Goal: Contribute content

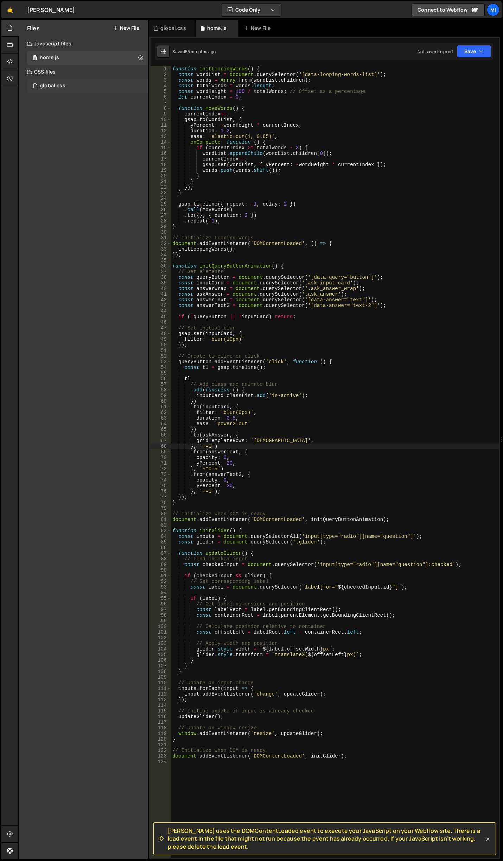
scroll to position [0, 2]
click at [71, 90] on div "global.css 0" at bounding box center [87, 86] width 121 height 14
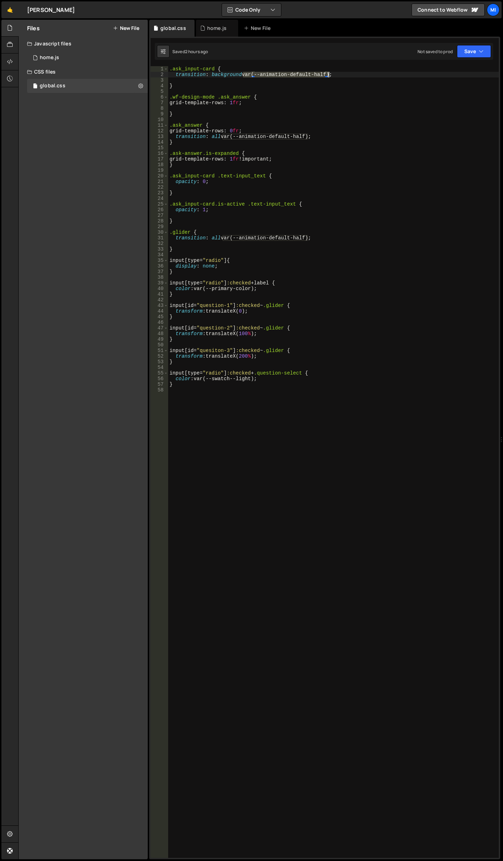
drag, startPoint x: 244, startPoint y: 75, endPoint x: 328, endPoint y: 73, distance: 83.8
click at [328, 73] on div ".ask_input-card { transition : background var(--animation-default-half) ; } .wf…" at bounding box center [333, 467] width 331 height 803
type textarea "transition: background 0.5 ease-out;"
click at [324, 187] on div ".ask_input-card { transition : background 0.5 ease-out ; } .wf-design-mode .ask…" at bounding box center [333, 467] width 331 height 803
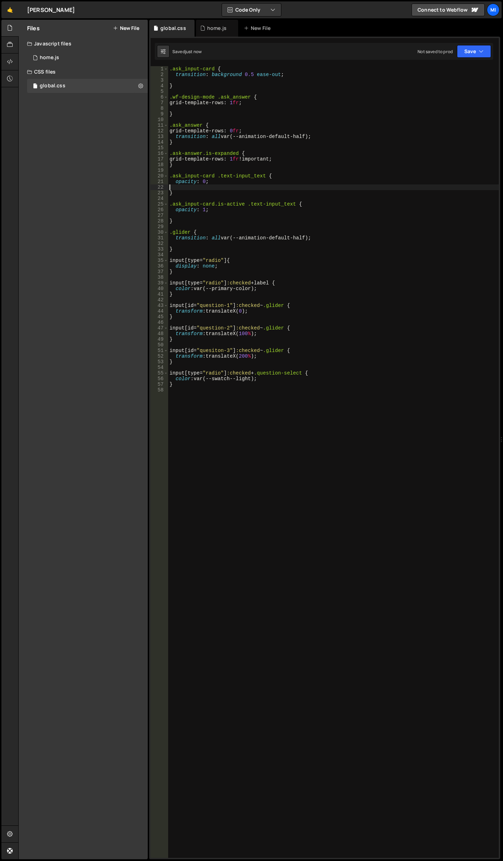
scroll to position [0, 0]
click at [332, 162] on div ".ask_input-card { transition : background var(--animation-default-half) ; } .wf…" at bounding box center [333, 467] width 331 height 803
drag, startPoint x: 239, startPoint y: 136, endPoint x: 306, endPoint y: 135, distance: 67.6
click at [306, 135] on div ".ask_input-card { transition : background var(--animation-default-half) ; } .wf…" at bounding box center [333, 467] width 331 height 803
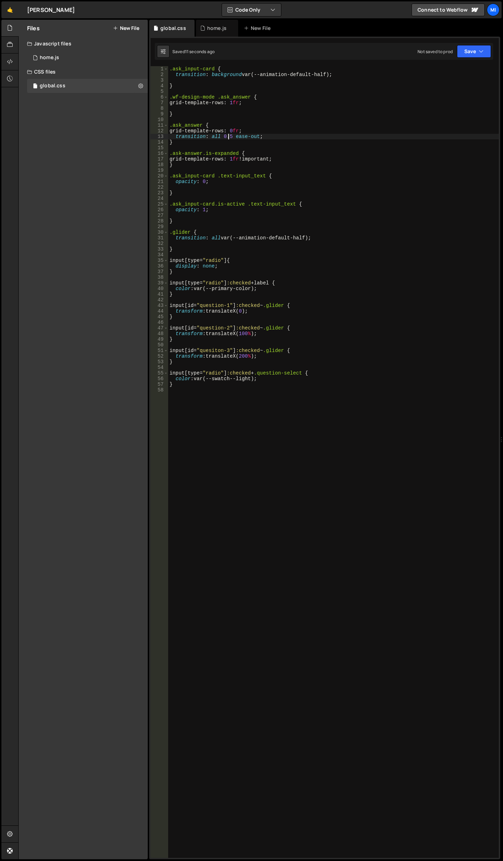
click at [228, 134] on div ".ask_input-card { transition : background var(--animation-default-half) ; } .wf…" at bounding box center [333, 467] width 331 height 803
type textarea "transition: all 0.25 ease-out;"
click at [203, 28] on icon at bounding box center [202, 28] width 5 height 7
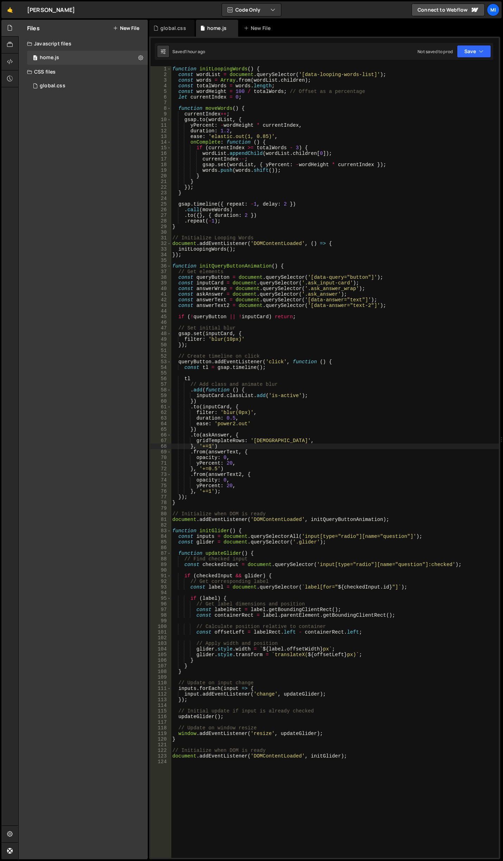
click at [265, 527] on div "function initLoopingWords ( ) { const wordList = document . querySelector ( '[d…" at bounding box center [335, 467] width 328 height 803
drag, startPoint x: 185, startPoint y: 506, endPoint x: 179, endPoint y: 502, distance: 6.8
click at [179, 502] on div "function initLoopingWords ( ) { const wordList = document . querySelector ( '[d…" at bounding box center [335, 467] width 328 height 803
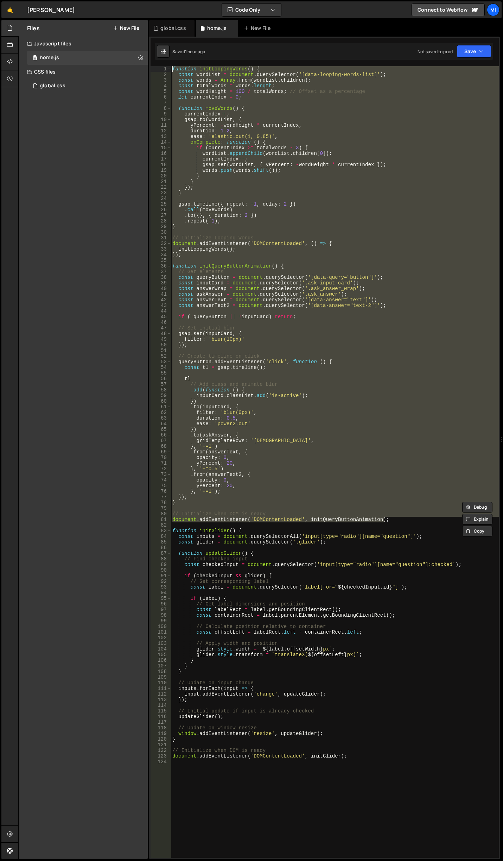
drag, startPoint x: 387, startPoint y: 521, endPoint x: 83, endPoint y: 23, distance: 584.4
click at [83, 23] on div "Files New File Javascript files 0 home.js 0 CSS files global.css 0 Copy share l…" at bounding box center [260, 439] width 485 height 839
click at [243, 280] on div "function initLoopingWords ( ) { const wordList = document . querySelector ( '[d…" at bounding box center [335, 467] width 328 height 803
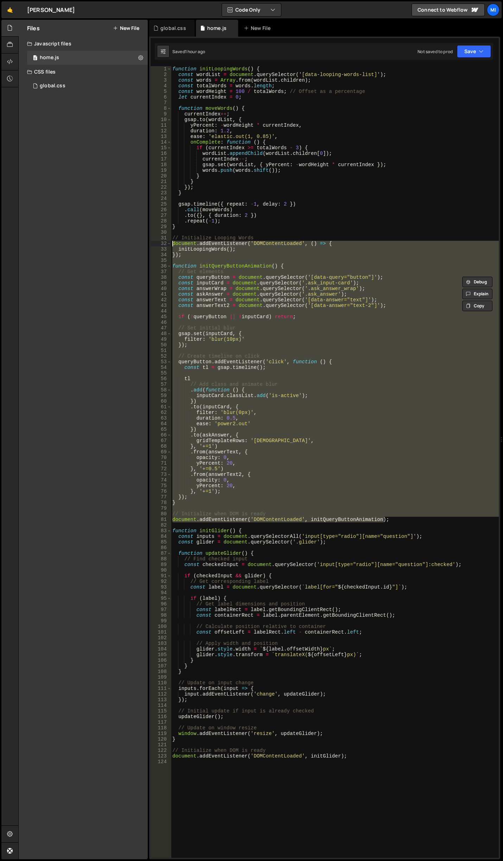
drag, startPoint x: 389, startPoint y: 520, endPoint x: 160, endPoint y: 241, distance: 360.9
click at [160, 241] on div "const queryButton = document.querySelector('[data-query="button"]'); const inpu…" at bounding box center [325, 461] width 348 height 791
click at [381, 519] on div "function initLoopingWords ( ) { const wordList = document . querySelector ( '[d…" at bounding box center [335, 461] width 328 height 791
drag, startPoint x: 389, startPoint y: 518, endPoint x: 164, endPoint y: 241, distance: 357.2
click at [164, 241] on div "document.addEventListener('DOMContentLoaded', initQueryButtonAnimation); 1 2 3 …" at bounding box center [325, 461] width 348 height 791
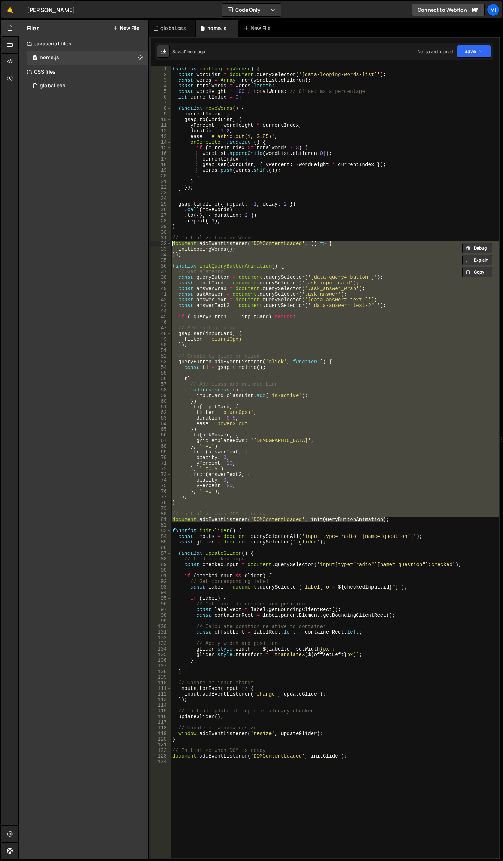
paste textarea "}"
type textarea "}"
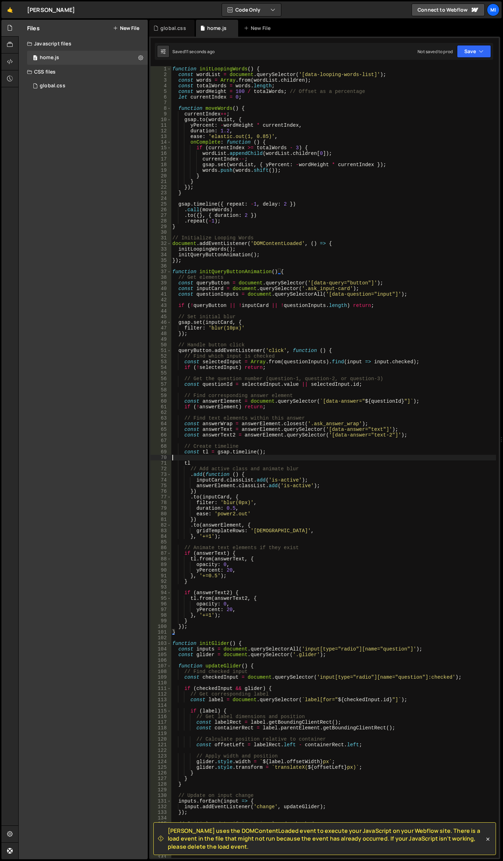
click at [302, 455] on div "function initLoopingWords ( ) { const wordList = document . querySelector ( '[d…" at bounding box center [333, 467] width 325 height 803
click at [342, 288] on div "function initLoopingWords ( ) { const wordList = document . querySelector ( '[d…" at bounding box center [333, 467] width 325 height 803
drag, startPoint x: 330, startPoint y: 287, endPoint x: 346, endPoint y: 287, distance: 15.8
click at [346, 287] on div "function initLoopingWords ( ) { const wordList = document . querySelector ( '[d…" at bounding box center [333, 467] width 325 height 803
click at [330, 364] on div "function initLoopingWords ( ) { const wordList = document . querySelector ( '[d…" at bounding box center [333, 467] width 325 height 803
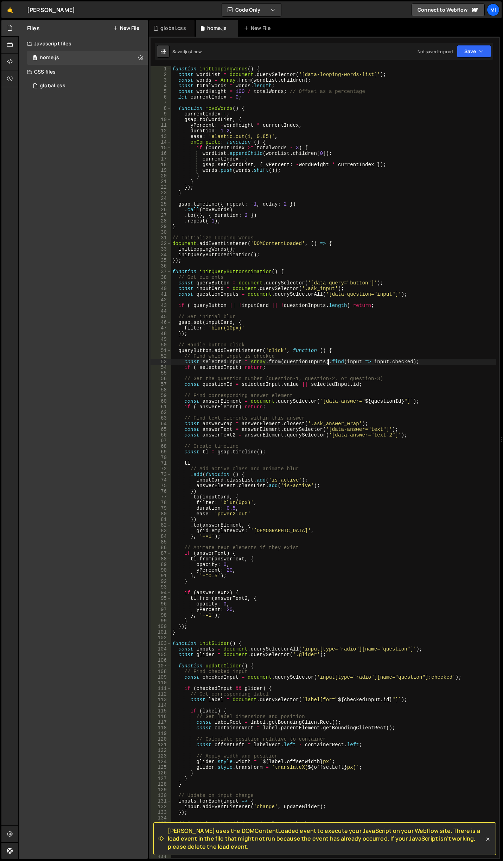
type textarea "const selectedInput = Array.from(questionInputs).find(input => input.checked);"
click at [316, 300] on div "function initLoopingWords ( ) { const wordList = document . querySelector ( '[d…" at bounding box center [333, 467] width 325 height 803
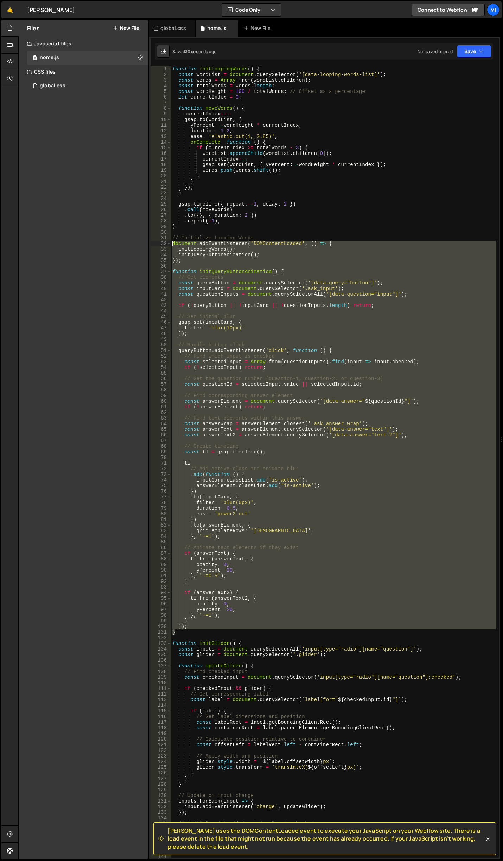
drag, startPoint x: 176, startPoint y: 634, endPoint x: 121, endPoint y: 241, distance: 396.5
click at [121, 241] on div "Files New File Javascript files 0 home.js 0 CSS files global.css 0 Copy share l…" at bounding box center [260, 439] width 485 height 839
click at [186, 625] on div "function initLoopingWords ( ) { const wordList = document . querySelector ( '[d…" at bounding box center [333, 461] width 325 height 791
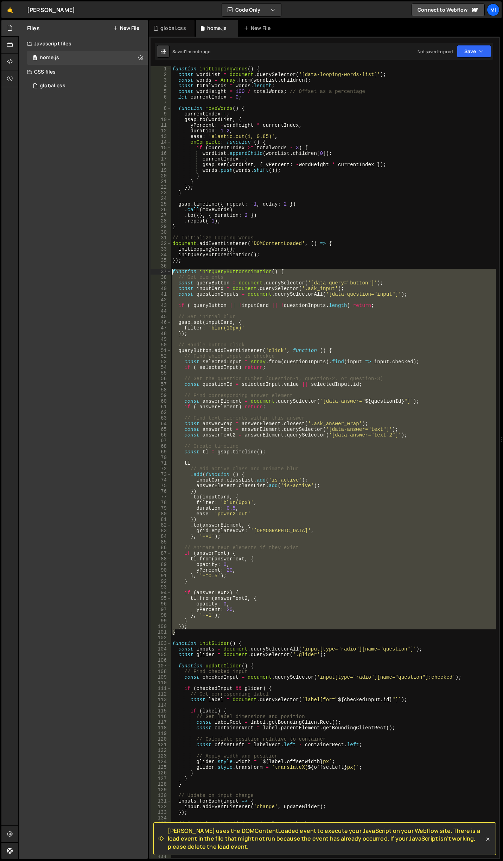
drag, startPoint x: 183, startPoint y: 629, endPoint x: 127, endPoint y: 272, distance: 361.4
click at [127, 272] on div "Files New File Javascript files 0 home.js 0 CSS files global.css 0 Copy share l…" at bounding box center [260, 439] width 485 height 839
paste textarea "document.addEventListener('DOMContentLoaded', initQueryButtonAnimation);"
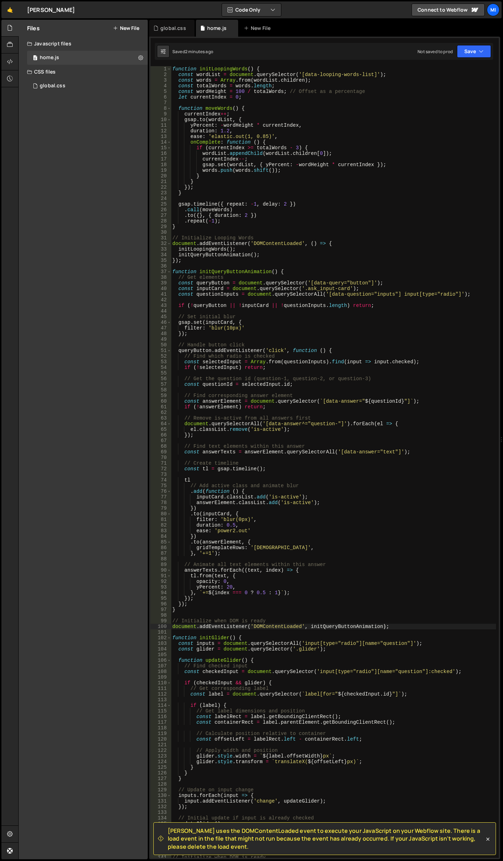
click at [199, 610] on div "function initLoopingWords ( ) { const wordList = document . querySelector ( '[d…" at bounding box center [333, 467] width 325 height 803
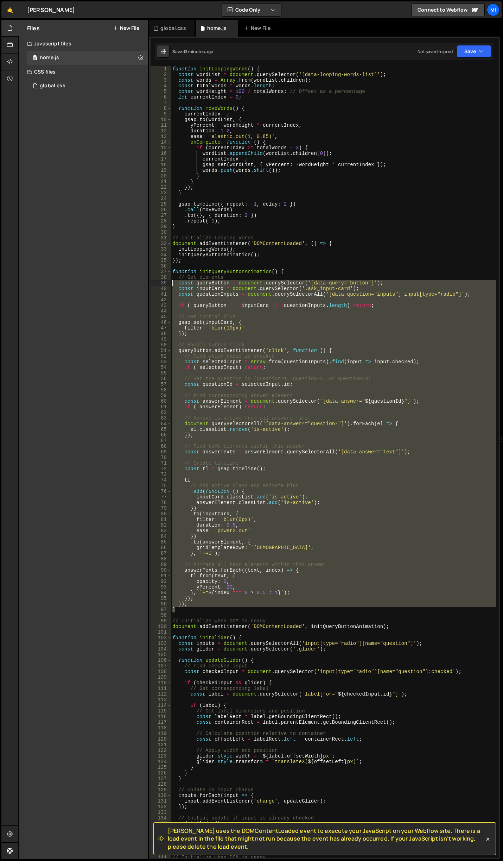
drag, startPoint x: 186, startPoint y: 609, endPoint x: 151, endPoint y: 276, distance: 335.1
click at [151, 276] on div "} 1 2 3 4 5 6 7 8 9 10 11 12 13 14 15 16 17 18 19 20 21 22 23 24 25 26 27 28 29…" at bounding box center [325, 461] width 348 height 791
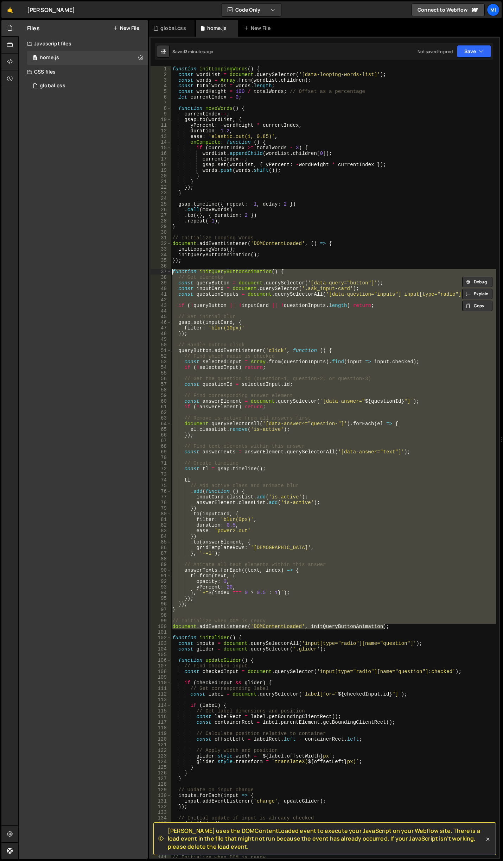
drag, startPoint x: 396, startPoint y: 626, endPoint x: 142, endPoint y: 273, distance: 434.4
click at [142, 273] on div "Files New File Javascript files 0 home.js 0 CSS files global.css 0 Copy share l…" at bounding box center [260, 439] width 485 height 839
paste textarea "document.addEventListener('DOMContentLoaded', initQueryButtonAnimation);"
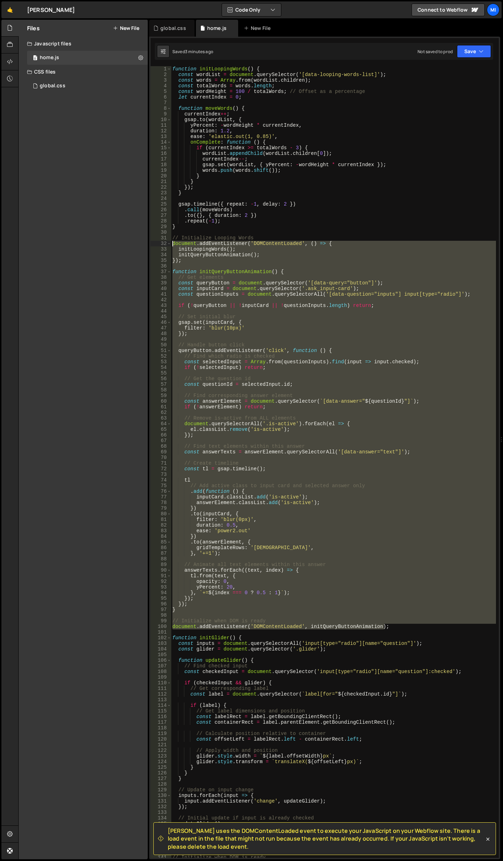
drag, startPoint x: 401, startPoint y: 629, endPoint x: 119, endPoint y: 241, distance: 479.3
click at [119, 241] on div "Files New File Javascript files 0 home.js 0 CSS files global.css 0 Copy share l…" at bounding box center [260, 439] width 485 height 839
paste textarea "initQueryButtonAnimation"
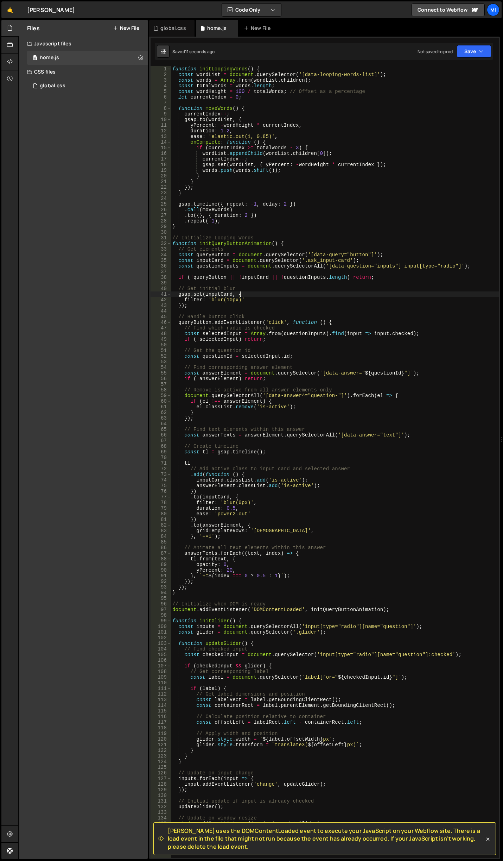
click at [316, 296] on div "function initLoopingWords ( ) { const wordList = document . querySelector ( '[d…" at bounding box center [335, 467] width 328 height 803
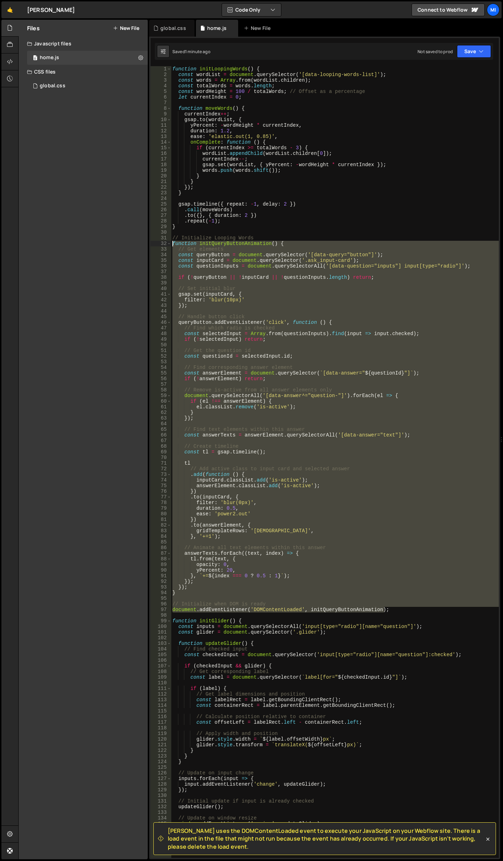
drag, startPoint x: 410, startPoint y: 611, endPoint x: 145, endPoint y: 245, distance: 451.7
click at [145, 245] on div "Files New File Javascript files 0 home.js 0 CSS files global.css 0 Copy share l…" at bounding box center [260, 439] width 485 height 839
paste textarea "document.addEventListener('DOMContentLoaded', initQueryButtonAnimation);"
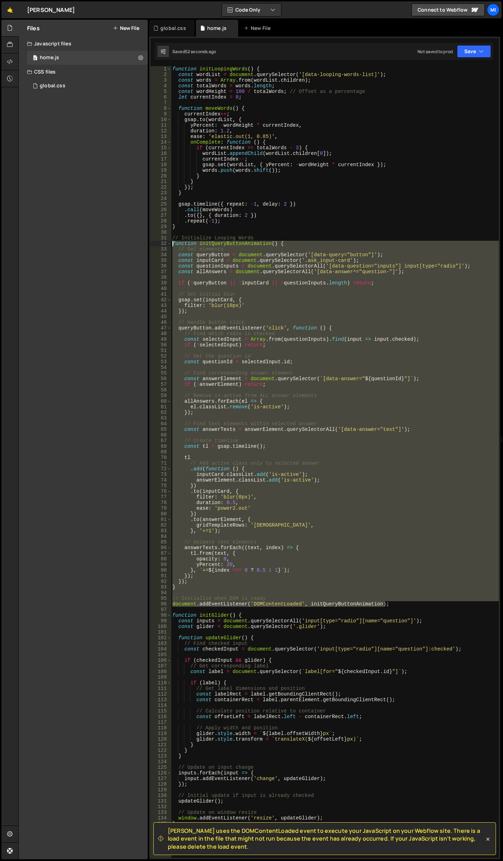
drag, startPoint x: 392, startPoint y: 606, endPoint x: 171, endPoint y: 244, distance: 423.7
click at [171, 244] on div "function initLoopingWords ( ) { const wordList = document . querySelector ( '[d…" at bounding box center [335, 467] width 328 height 803
paste textarea "document.addEventListener('DOMContentLoaded', initQueryButtonAnimation);"
type textarea "document.addEventListener('DOMContentLoaded', initQueryButtonAnimation);"
